Goal: Task Accomplishment & Management: Use online tool/utility

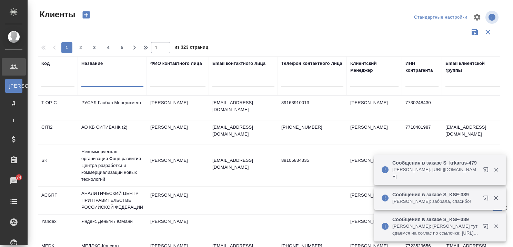
select select "RU"
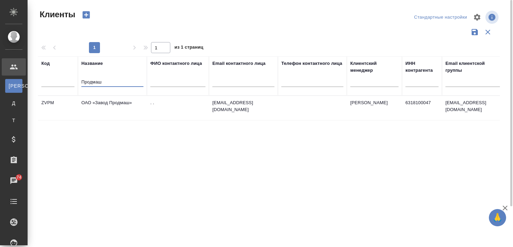
type input "Продмаш"
click at [124, 99] on td "ОАО «Завод Продмаш»" at bounding box center [112, 108] width 69 height 24
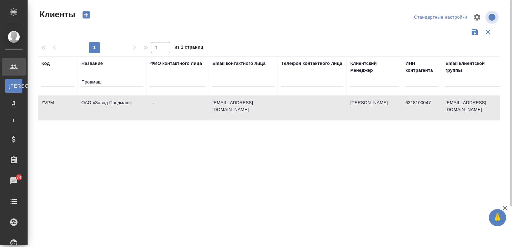
click at [124, 99] on td "ОАО «Завод Продмаш»" at bounding box center [112, 108] width 69 height 24
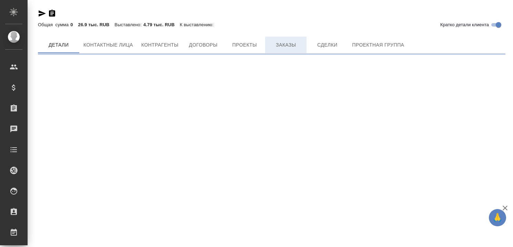
click at [284, 46] on span "Заказы" at bounding box center [285, 45] width 33 height 9
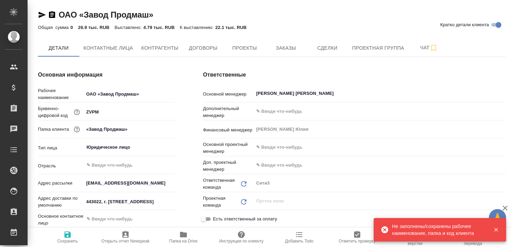
type textarea "x"
click at [286, 47] on span "Заказы" at bounding box center [285, 48] width 33 height 9
type textarea "x"
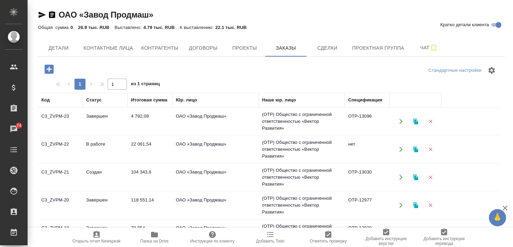
click at [99, 171] on td "Создан" at bounding box center [105, 177] width 45 height 24
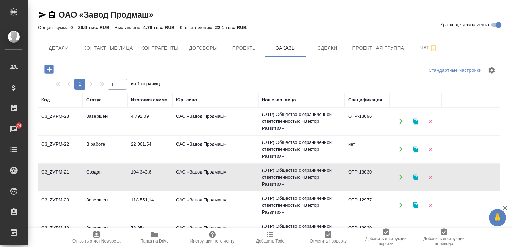
click at [99, 171] on td "Создан" at bounding box center [105, 177] width 45 height 24
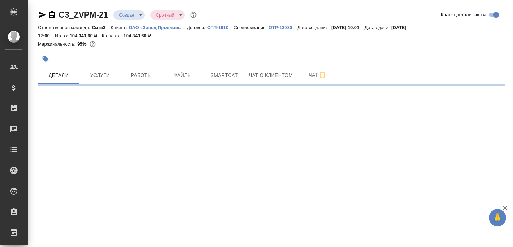
select select "RU"
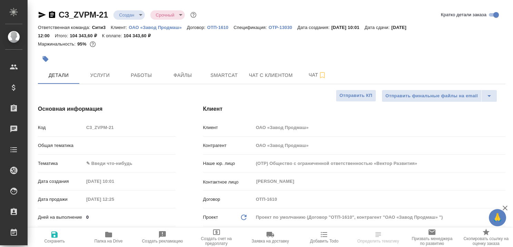
type textarea "x"
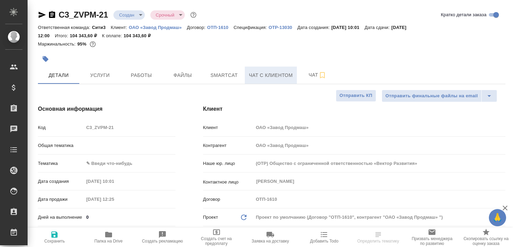
type textarea "x"
